Goal: Task Accomplishment & Management: Manage account settings

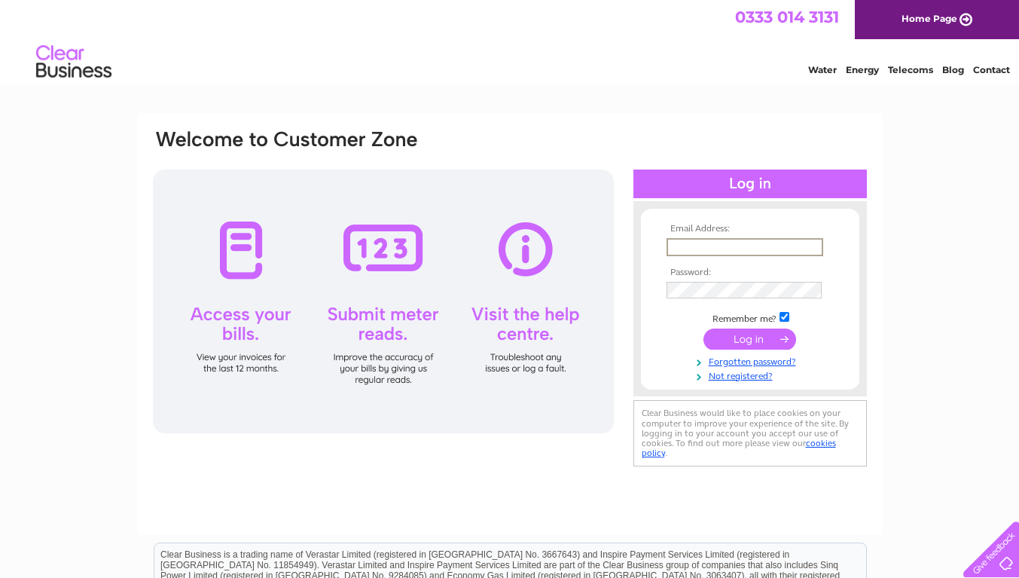
type input "theremedyedinburgh@gmail.com"
click at [745, 338] on input "submit" at bounding box center [750, 337] width 93 height 21
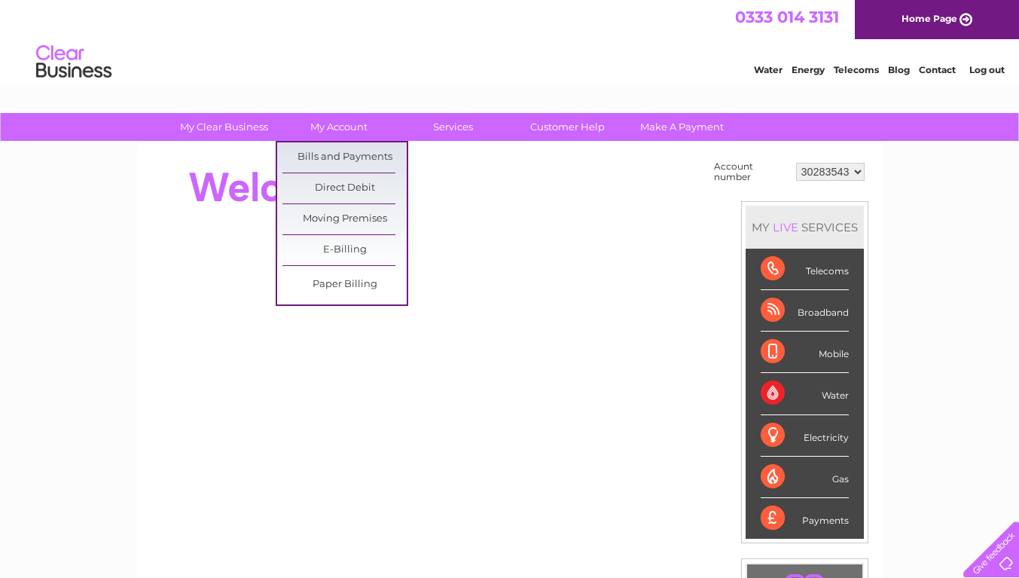
click at [331, 125] on link "My Account" at bounding box center [338, 127] width 124 height 28
click at [338, 146] on link "Bills and Payments" at bounding box center [345, 157] width 124 height 30
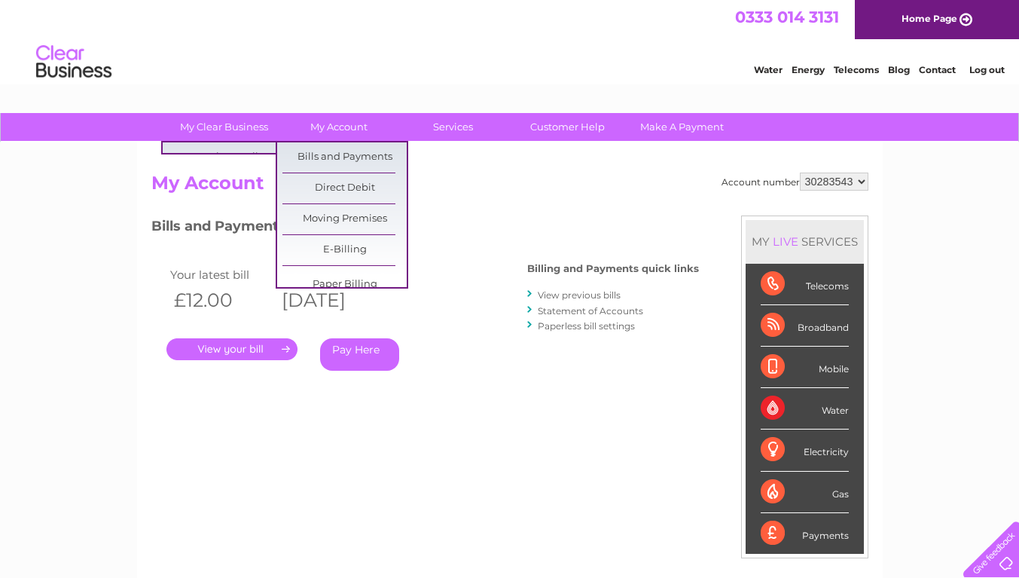
click at [334, 121] on link "My Account" at bounding box center [338, 127] width 124 height 28
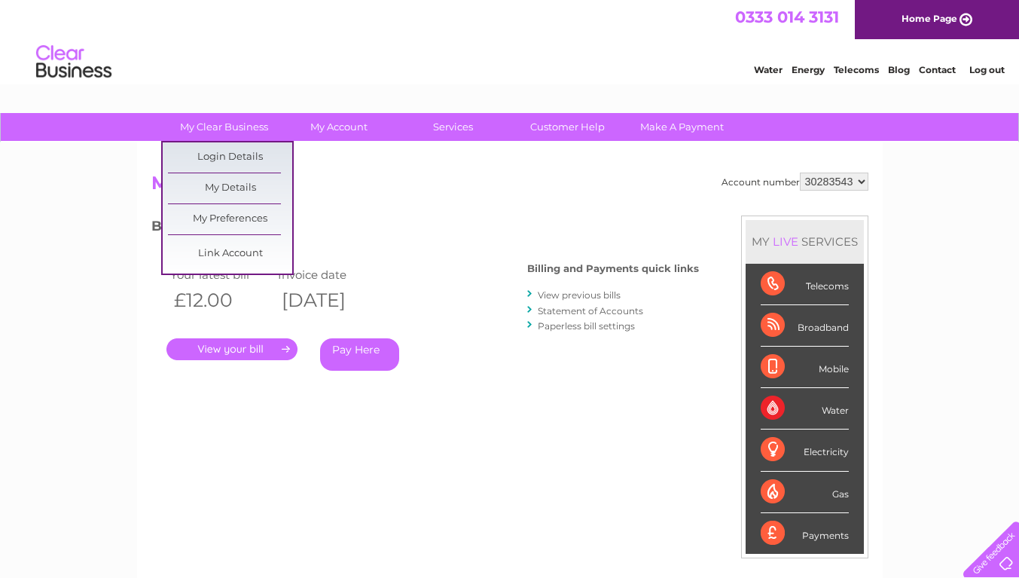
click at [236, 191] on link "My Details" at bounding box center [230, 188] width 124 height 30
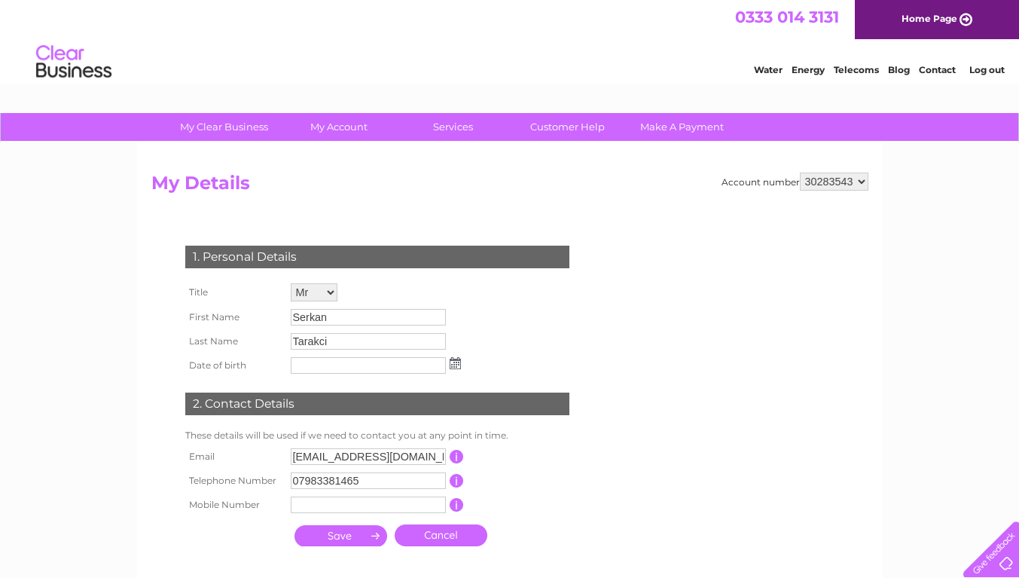
drag, startPoint x: 1030, startPoint y: 188, endPoint x: 936, endPoint y: 25, distance: 188.0
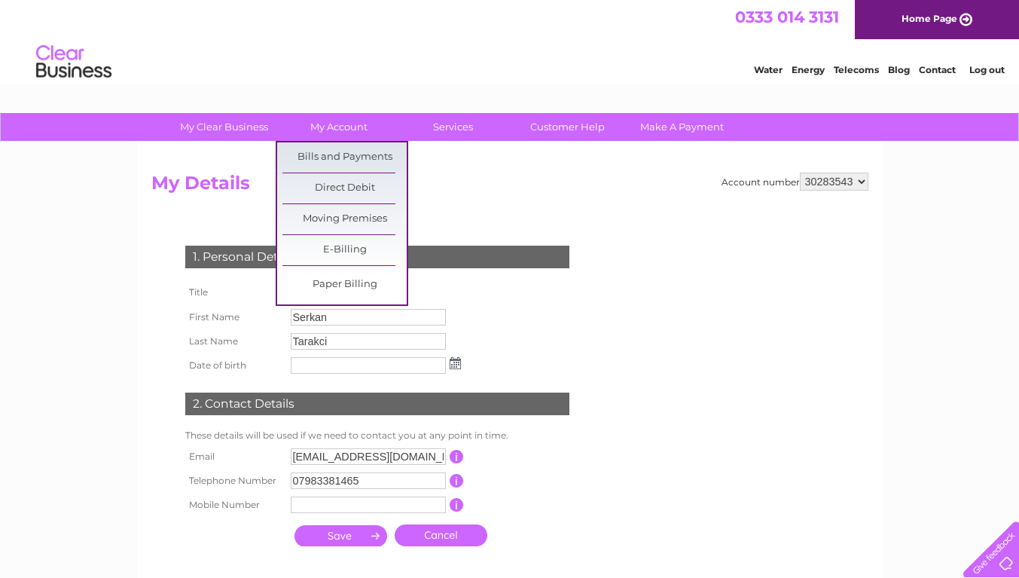
click at [356, 155] on link "Bills and Payments" at bounding box center [345, 157] width 124 height 30
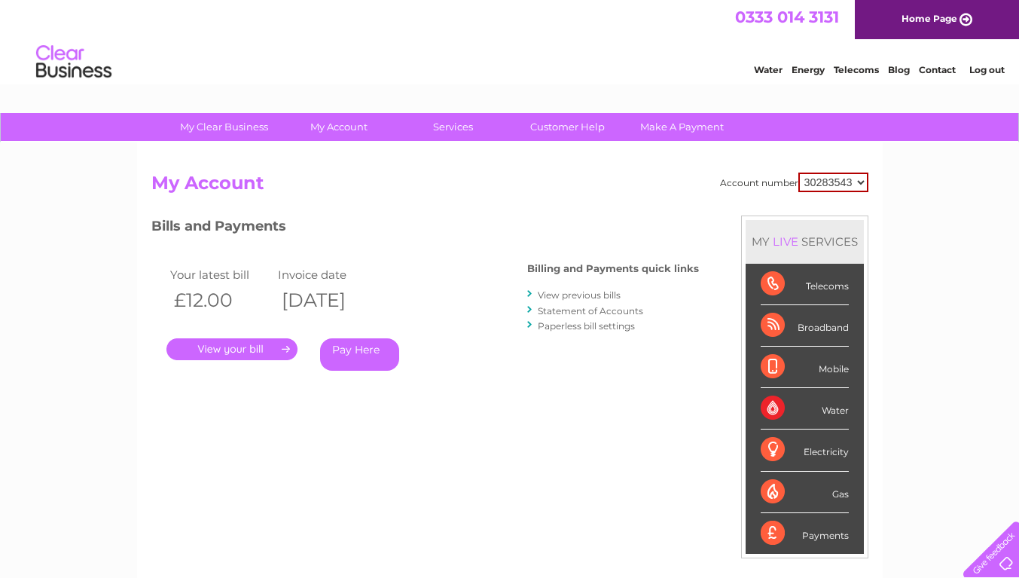
click at [601, 290] on link "View previous bills" at bounding box center [579, 294] width 83 height 11
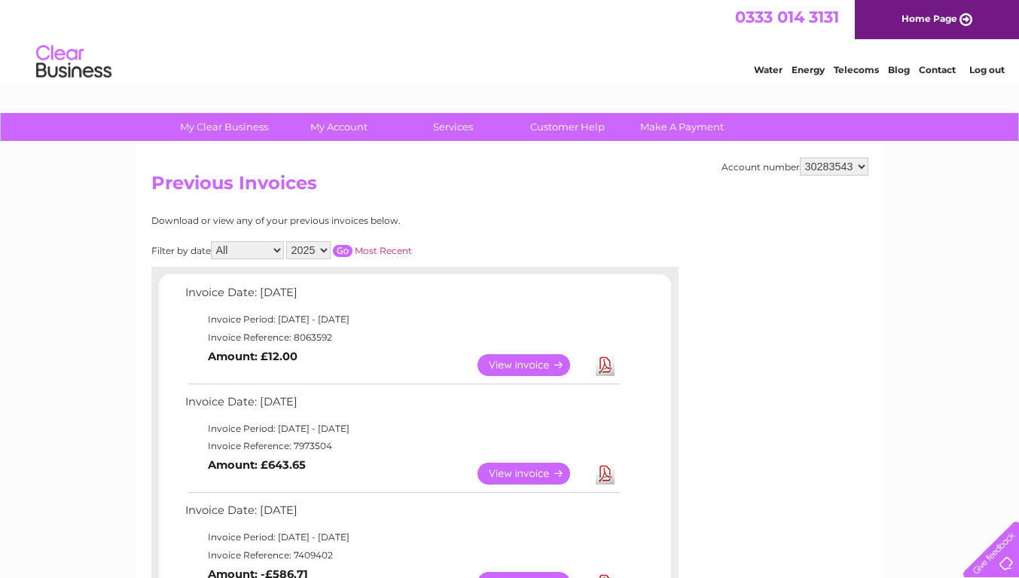
click at [847, 171] on select "30283543 30307011" at bounding box center [834, 166] width 69 height 18
select select "30307011"
click at [800, 157] on select "30283543 30307011" at bounding box center [834, 166] width 69 height 18
